Goal: Use online tool/utility: Utilize a website feature to perform a specific function

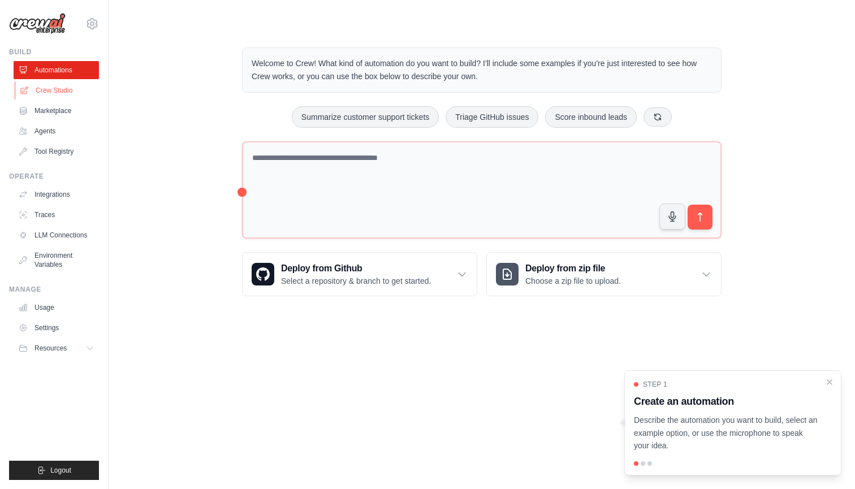
click at [73, 97] on link "Crew Studio" at bounding box center [57, 90] width 85 height 18
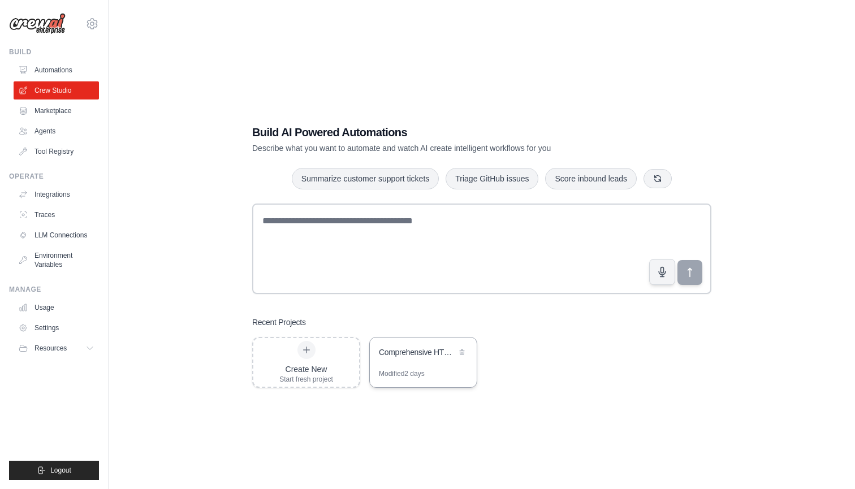
click at [406, 356] on div "Comprehensive HTS Classification System" at bounding box center [417, 352] width 77 height 11
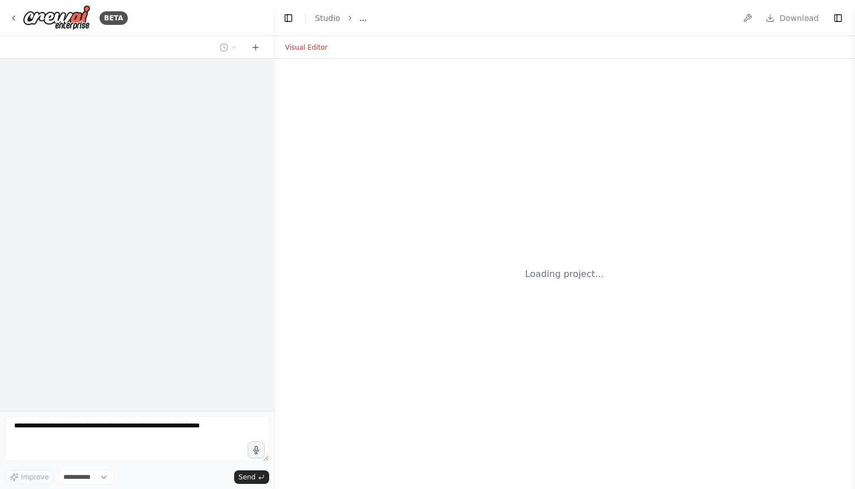
select select "****"
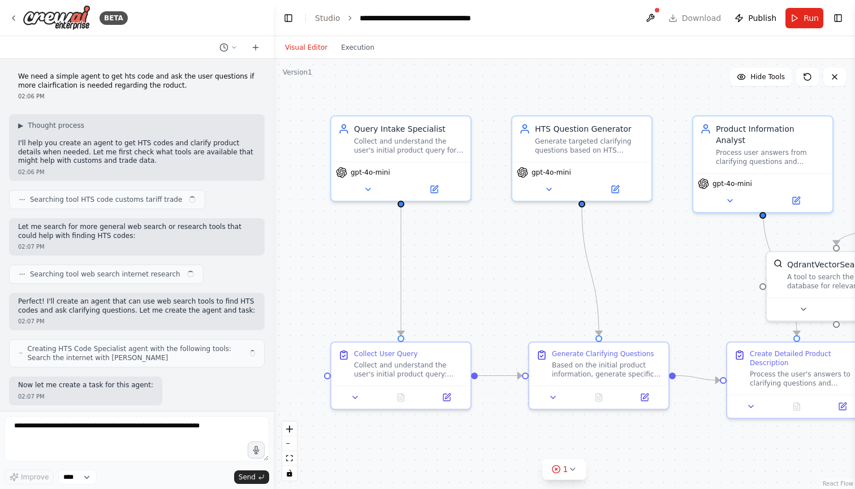
scroll to position [5449, 0]
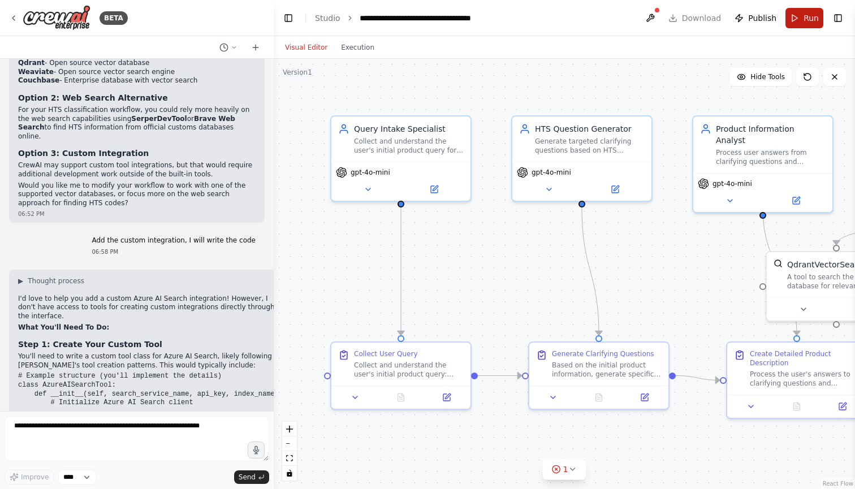
click at [803, 17] on button "Run" at bounding box center [805, 18] width 38 height 20
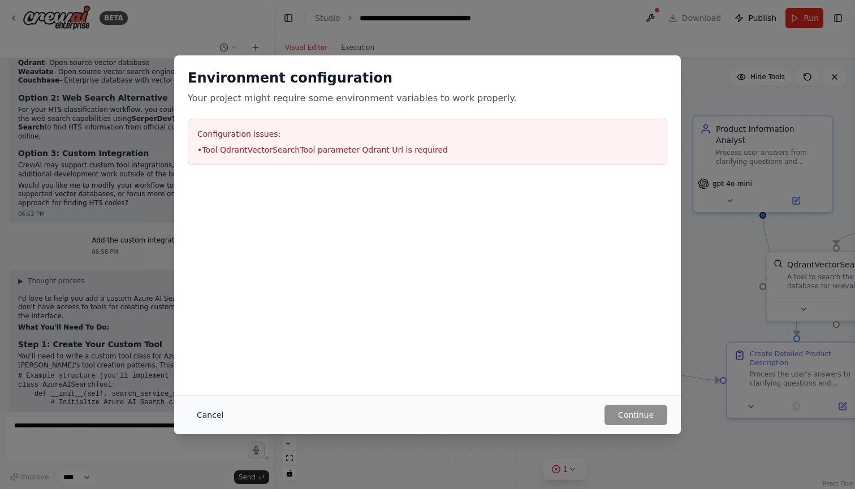
click at [210, 411] on button "Cancel" at bounding box center [210, 415] width 45 height 20
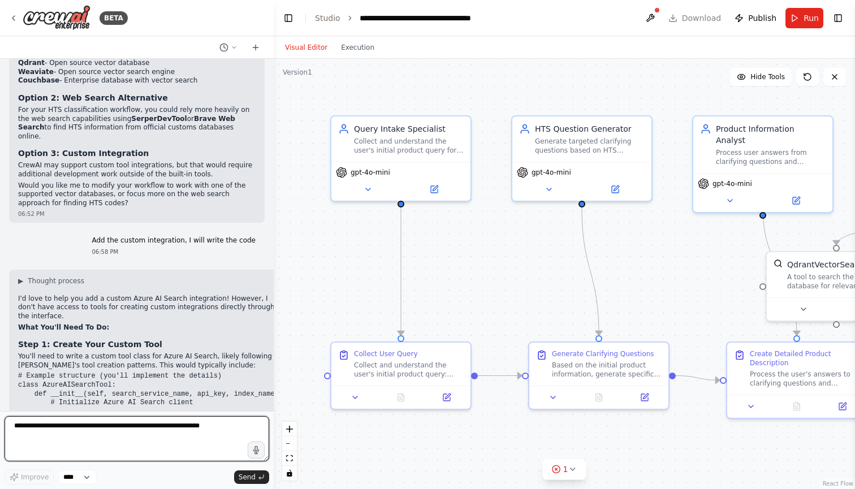
click at [191, 433] on textarea at bounding box center [137, 438] width 265 height 45
